Goal: Task Accomplishment & Management: Complete application form

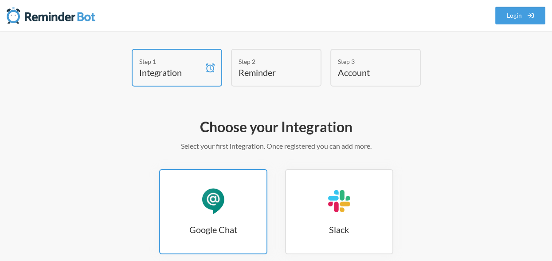
click at [217, 210] on div "Google Chat" at bounding box center [213, 201] width 27 height 27
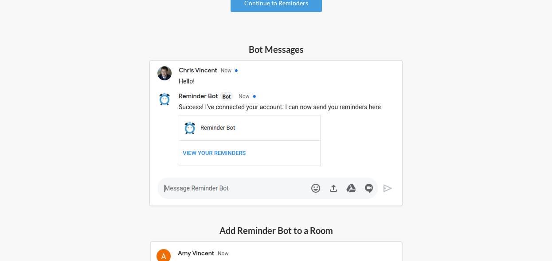
scroll to position [100, 0]
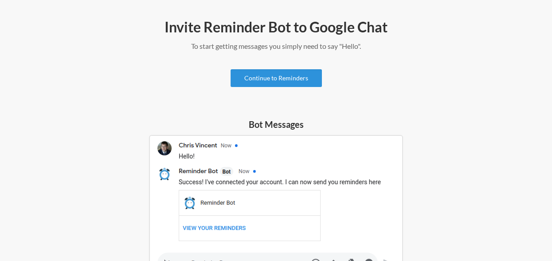
click at [287, 78] on link "Continue to Reminders" at bounding box center [276, 78] width 91 height 18
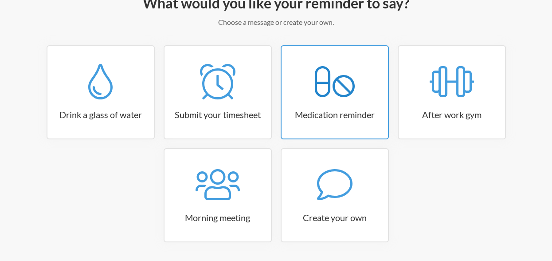
scroll to position [153, 0]
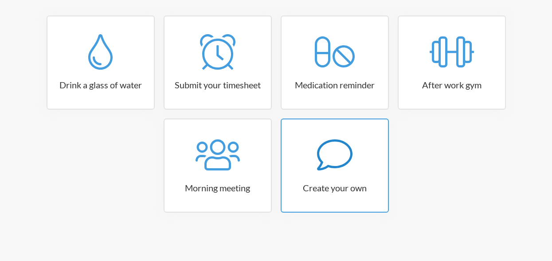
click at [342, 152] on icon at bounding box center [334, 154] width 35 height 35
select select "09:30:00"
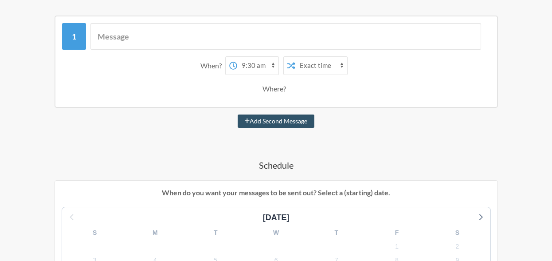
click at [298, 66] on select "Exact time Random time" at bounding box center [321, 66] width 52 height 18
click at [249, 68] on select "12:00 am 12:15 am 12:30 am 12:45 am 1:00 am 1:15 am 1:30 am 1:45 am 2:00 am 2:1…" at bounding box center [257, 66] width 41 height 18
click at [279, 90] on div "Where?" at bounding box center [276, 88] width 27 height 19
click at [281, 119] on button "Add Second Message" at bounding box center [276, 120] width 77 height 13
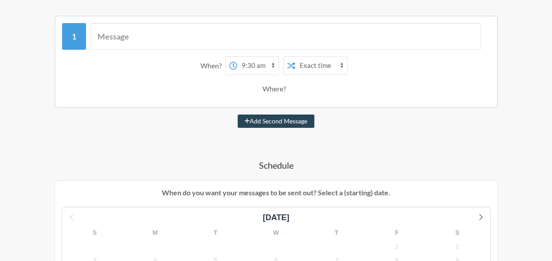
select select "10:30:00"
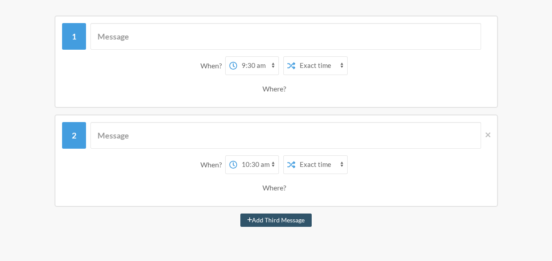
click at [277, 90] on div "Where?" at bounding box center [276, 88] width 27 height 19
click at [489, 133] on icon at bounding box center [488, 134] width 5 height 5
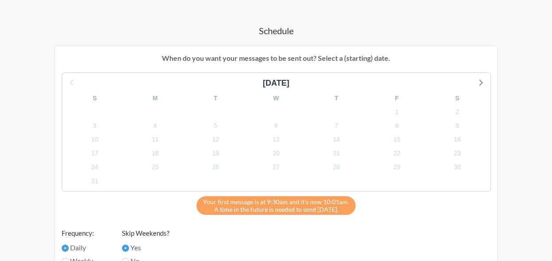
scroll to position [287, 0]
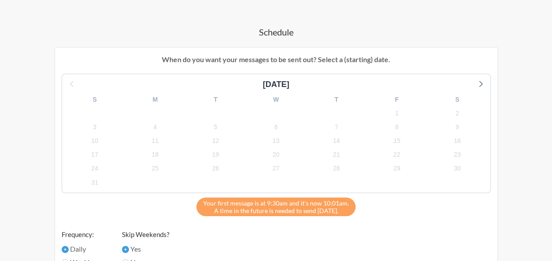
click at [397, 99] on div "F" at bounding box center [397, 100] width 60 height 14
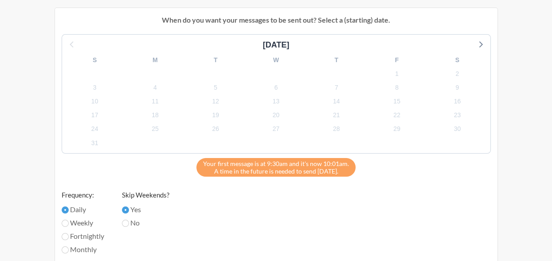
scroll to position [420, 0]
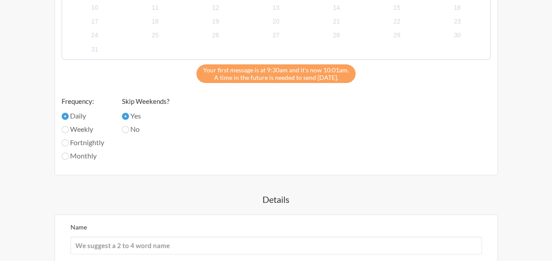
click at [85, 129] on label "Weekly" at bounding box center [83, 129] width 43 height 11
click at [69, 129] on input "Weekly" at bounding box center [65, 129] width 7 height 7
radio input "true"
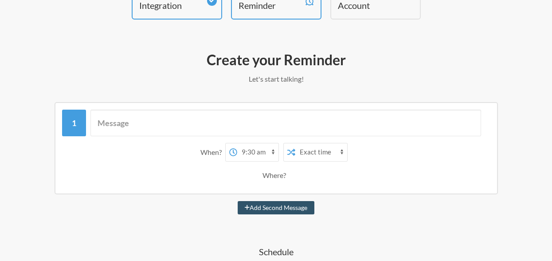
scroll to position [65, 0]
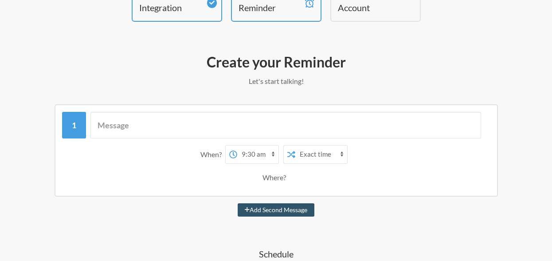
click at [298, 151] on select "Exact time Random time" at bounding box center [321, 155] width 52 height 18
click at [295, 146] on select "Exact time Random time" at bounding box center [321, 155] width 52 height 18
click at [305, 156] on select "Exact time Random time" at bounding box center [321, 155] width 52 height 18
select select "false"
click at [295, 146] on select "Exact time Random time" at bounding box center [321, 155] width 52 height 18
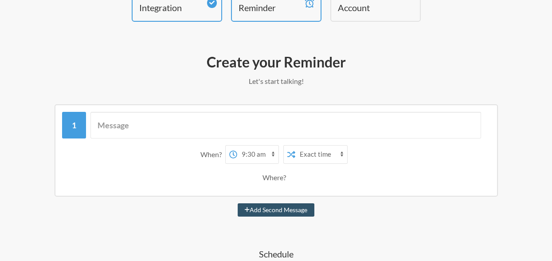
click at [262, 152] on select "12:00 am 12:15 am 12:30 am 12:45 am 1:00 am 1:15 am 1:30 am 1:45 am 2:00 am 2:1…" at bounding box center [257, 155] width 41 height 18
select select "11:00:00"
click at [237, 146] on select "12:00 am 12:15 am 12:30 am 12:45 am 1:00 am 1:15 am 1:30 am 1:45 am 2:00 am 2:1…" at bounding box center [257, 155] width 41 height 18
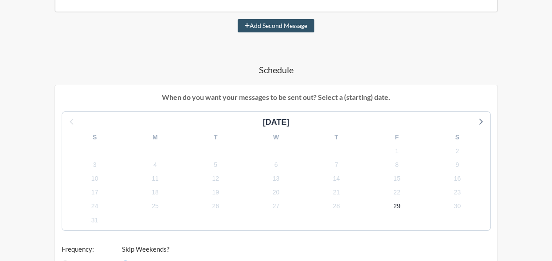
scroll to position [287, 0]
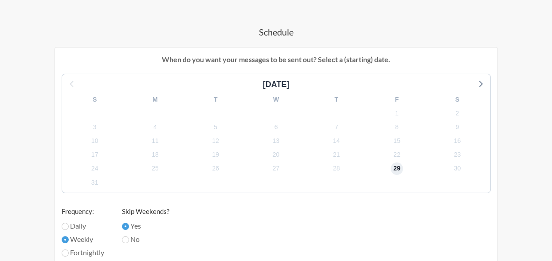
click at [392, 169] on span "29" at bounding box center [397, 168] width 12 height 12
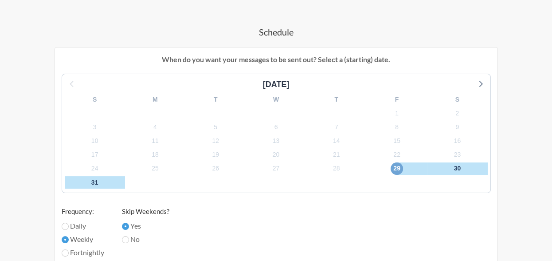
click at [393, 168] on span "29" at bounding box center [397, 168] width 12 height 12
click at [394, 168] on span "29" at bounding box center [397, 168] width 12 height 12
click at [480, 80] on icon at bounding box center [481, 84] width 12 height 12
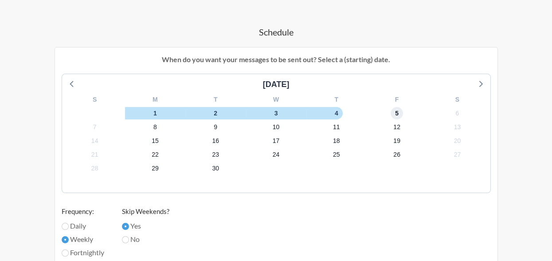
click at [401, 111] on span "5" at bounding box center [397, 113] width 12 height 12
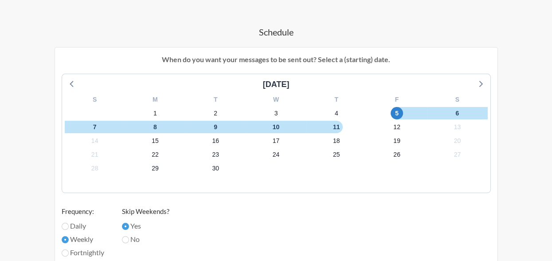
click at [65, 84] on div "[DATE] S M T W T F S 31 1 2 3 4 5 6 7 8 9 10 11 12 13 14 15 16 17 18 19 20 21 2…" at bounding box center [276, 133] width 429 height 118
click at [69, 83] on icon at bounding box center [73, 84] width 12 height 12
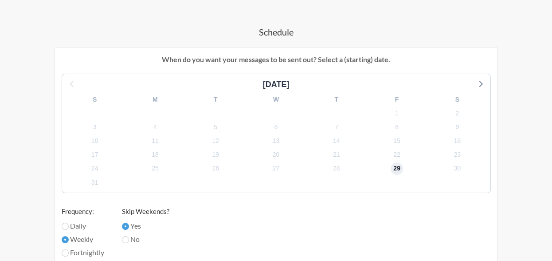
click at [393, 169] on span "29" at bounding box center [397, 168] width 12 height 12
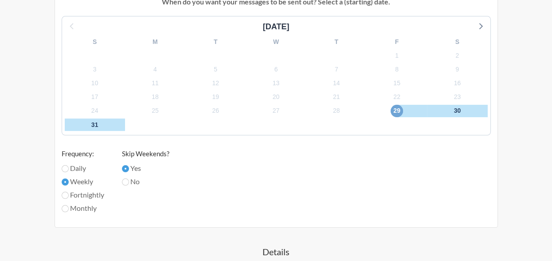
scroll to position [331, 0]
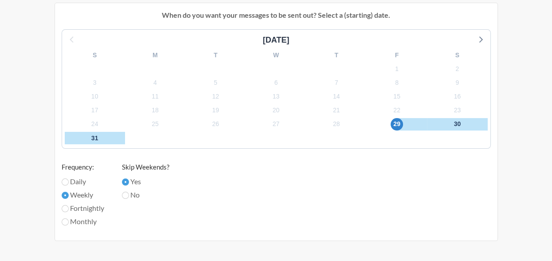
click at [74, 181] on label "Daily" at bounding box center [83, 181] width 43 height 11
click at [69, 181] on input "Daily" at bounding box center [65, 181] width 7 height 7
radio input "true"
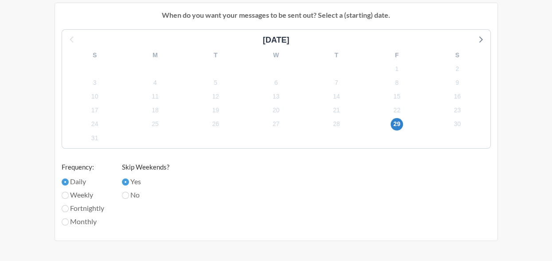
click at [79, 194] on label "Weekly" at bounding box center [83, 194] width 43 height 11
click at [69, 194] on input "Weekly" at bounding box center [65, 195] width 7 height 7
radio input "true"
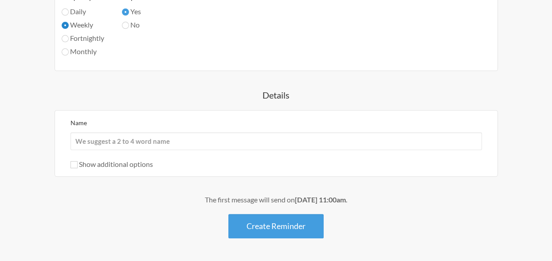
scroll to position [508, 0]
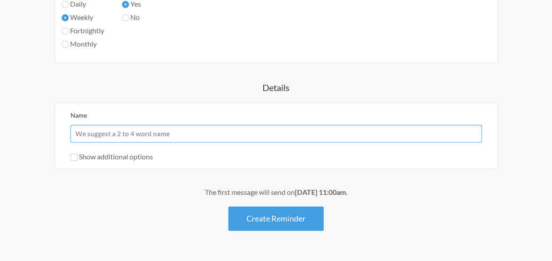
click at [146, 136] on input "Name" at bounding box center [277, 134] width 412 height 18
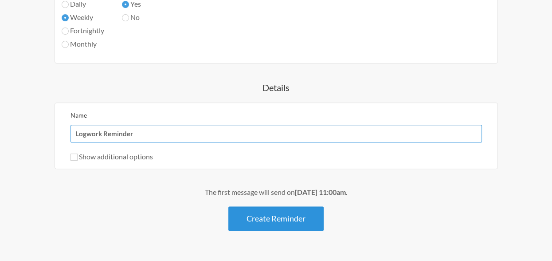
type input "Logwork Reminder"
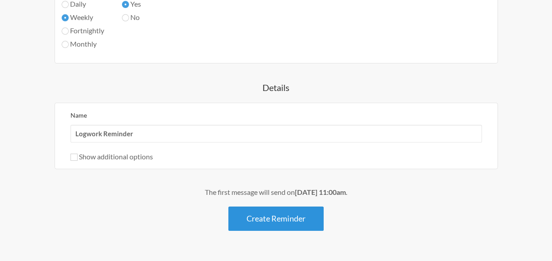
click at [288, 219] on button "Create Reminder" at bounding box center [275, 218] width 95 height 24
click at [296, 215] on button "Create Reminder" at bounding box center [275, 218] width 95 height 24
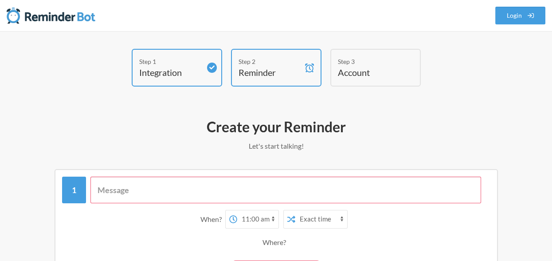
scroll to position [89, 0]
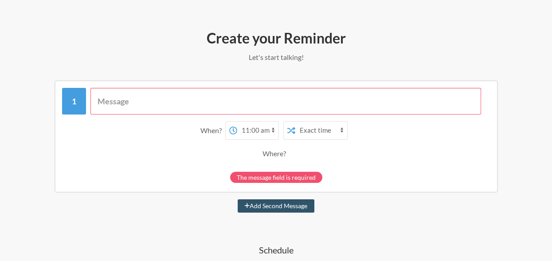
click at [221, 98] on input "text" at bounding box center [285, 101] width 391 height 27
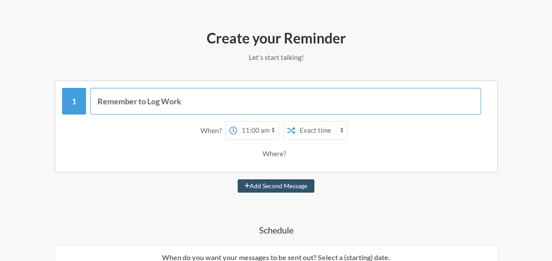
click at [97, 99] on input "Remember to Log Work" at bounding box center [285, 101] width 391 height 27
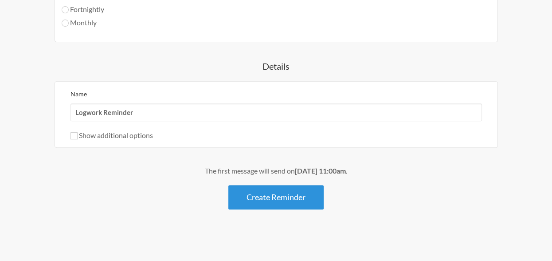
type input "Please Remember to Log Work"
click at [297, 201] on button "Create Reminder" at bounding box center [275, 197] width 95 height 24
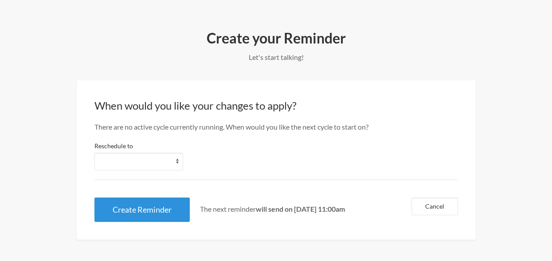
click at [140, 219] on button "Create Reminder" at bounding box center [141, 209] width 95 height 24
click at [127, 213] on button "Create Reminder" at bounding box center [141, 209] width 95 height 24
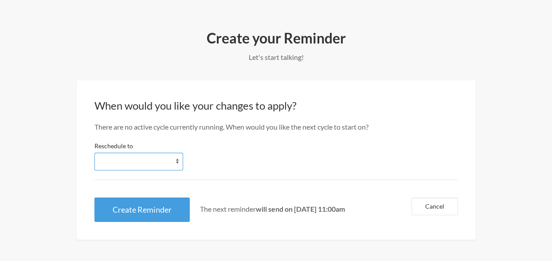
click at [136, 153] on select "[DATE] [DATE] [DATE] [DATE] [DATE] [DATE] [DATE]" at bounding box center [138, 162] width 89 height 18
click at [94, 153] on select "[DATE] [DATE] [DATE] [DATE] [DATE] [DATE] [DATE]" at bounding box center [138, 162] width 89 height 18
click at [436, 213] on button "Cancel" at bounding box center [435, 206] width 47 height 18
